Goal: Transaction & Acquisition: Purchase product/service

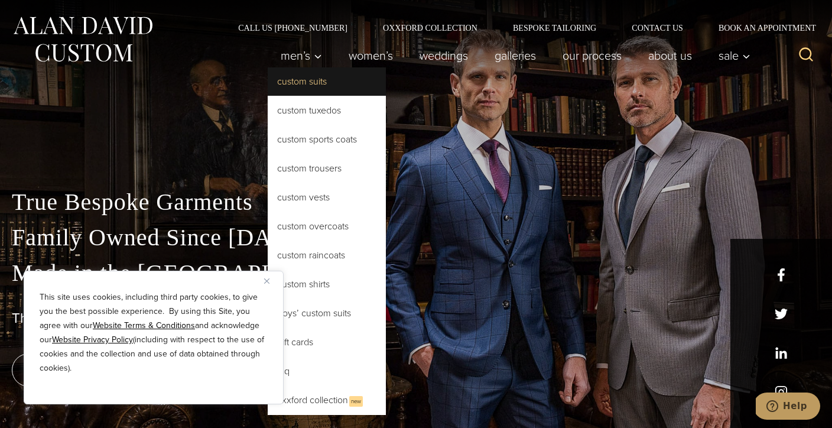
click at [307, 85] on link "Custom Suits" at bounding box center [327, 81] width 118 height 28
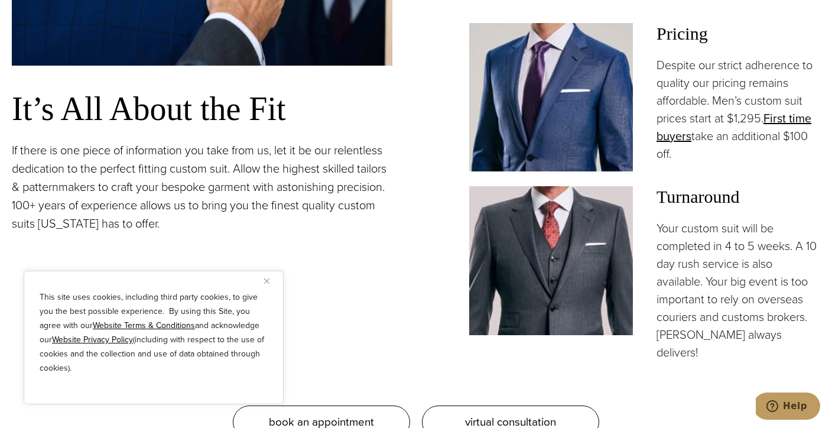
scroll to position [963, 0]
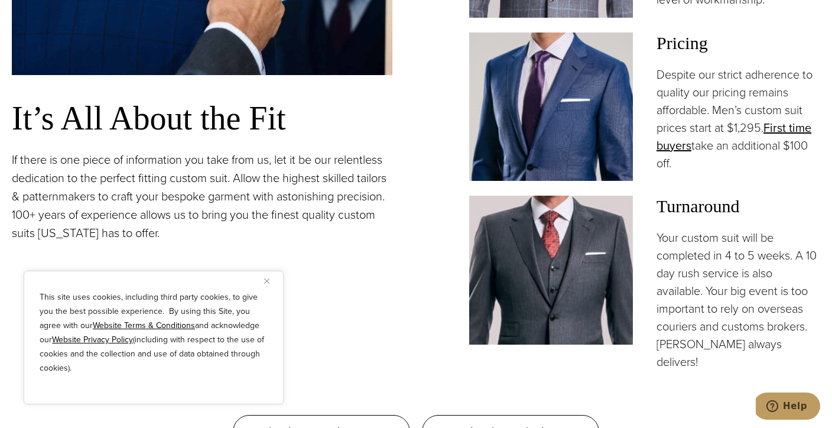
drag, startPoint x: 701, startPoint y: 153, endPoint x: 715, endPoint y: 171, distance: 22.7
click at [714, 171] on p "Despite our strict adherence to quality our pricing remains affordable. Men’s c…" at bounding box center [739, 119] width 164 height 106
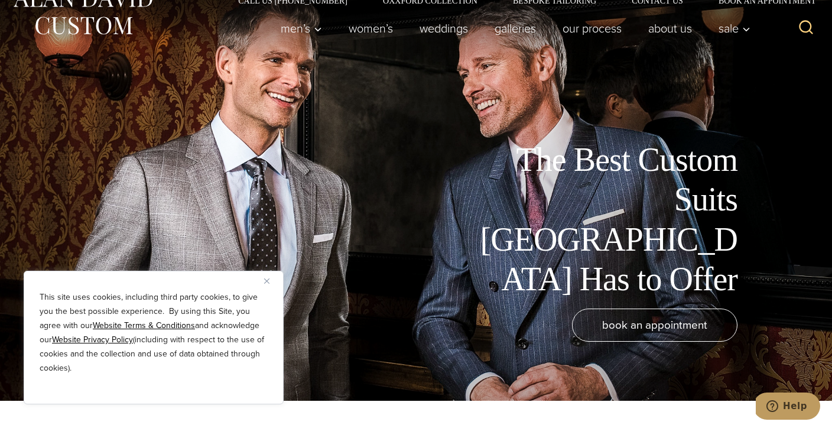
scroll to position [0, 0]
